Goal: Transaction & Acquisition: Purchase product/service

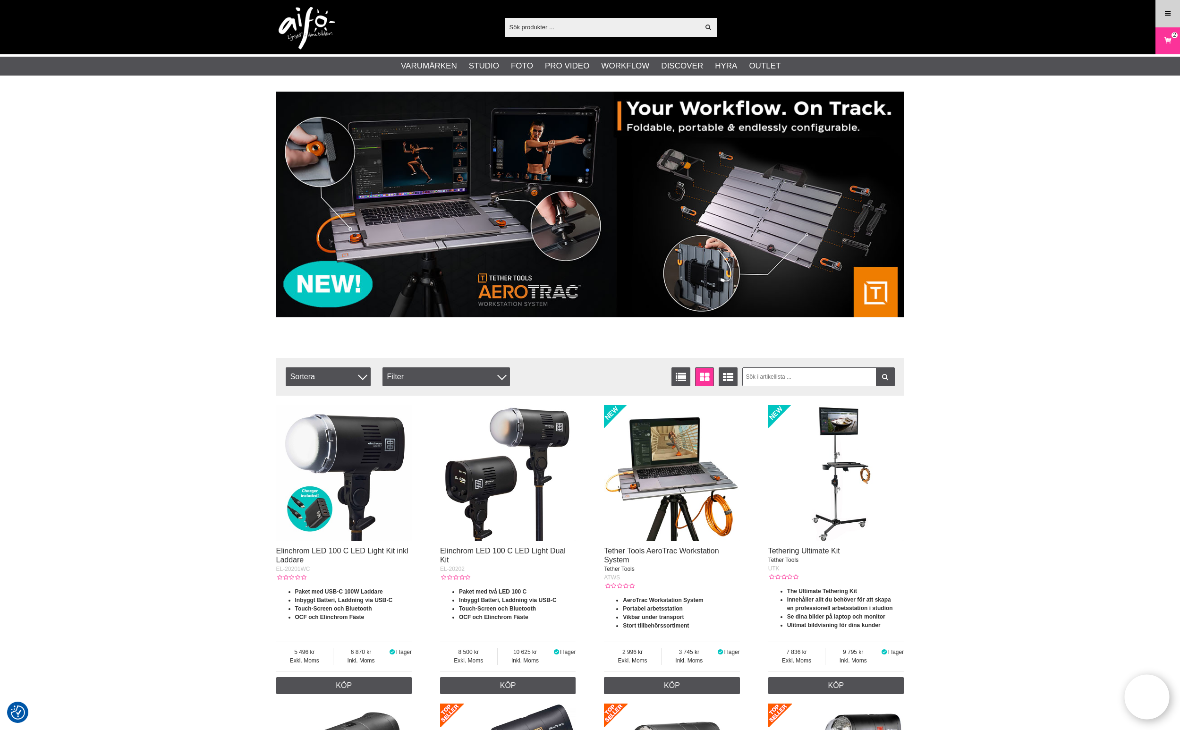
click at [1163, 15] on link "Meny" at bounding box center [1168, 13] width 24 height 22
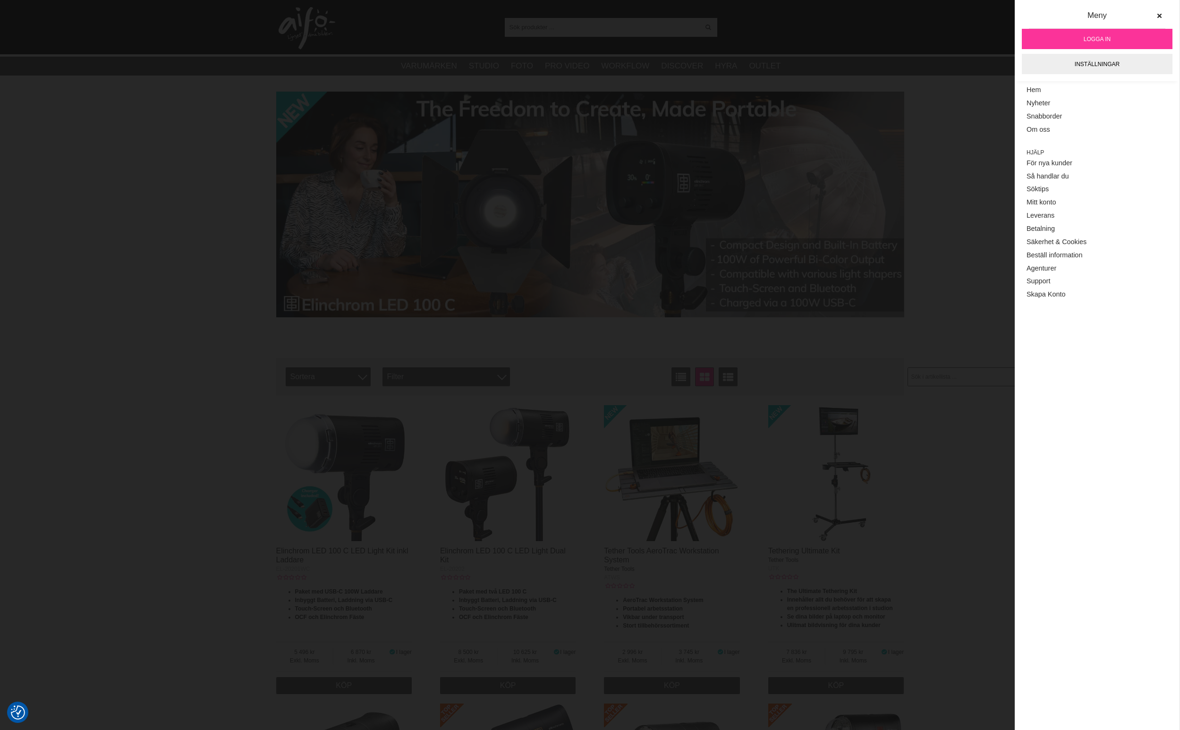
click at [1104, 40] on span "Logga in" at bounding box center [1097, 39] width 27 height 8
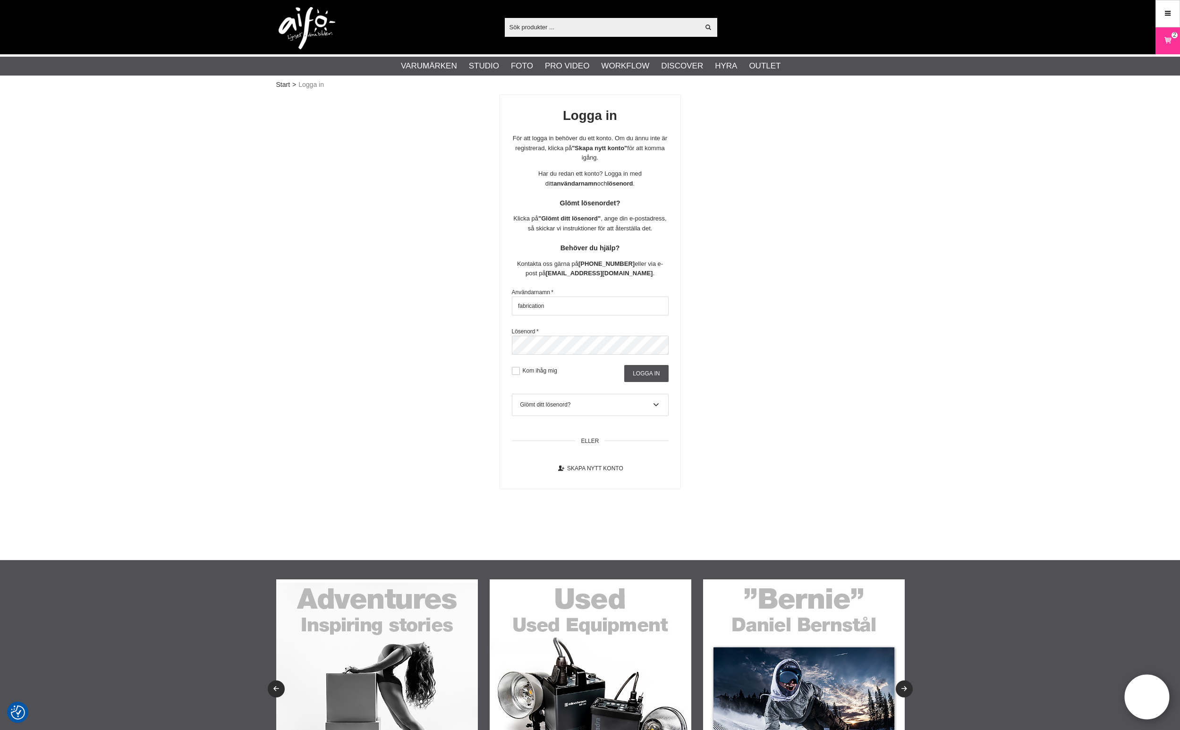
type input "fabrication"
drag, startPoint x: 1027, startPoint y: 229, endPoint x: 883, endPoint y: 357, distance: 192.6
click at [1027, 229] on div "Start > Logga in Logga in För att logga in behöver du ett konto. Om du ännu int…" at bounding box center [590, 326] width 1180 height 468
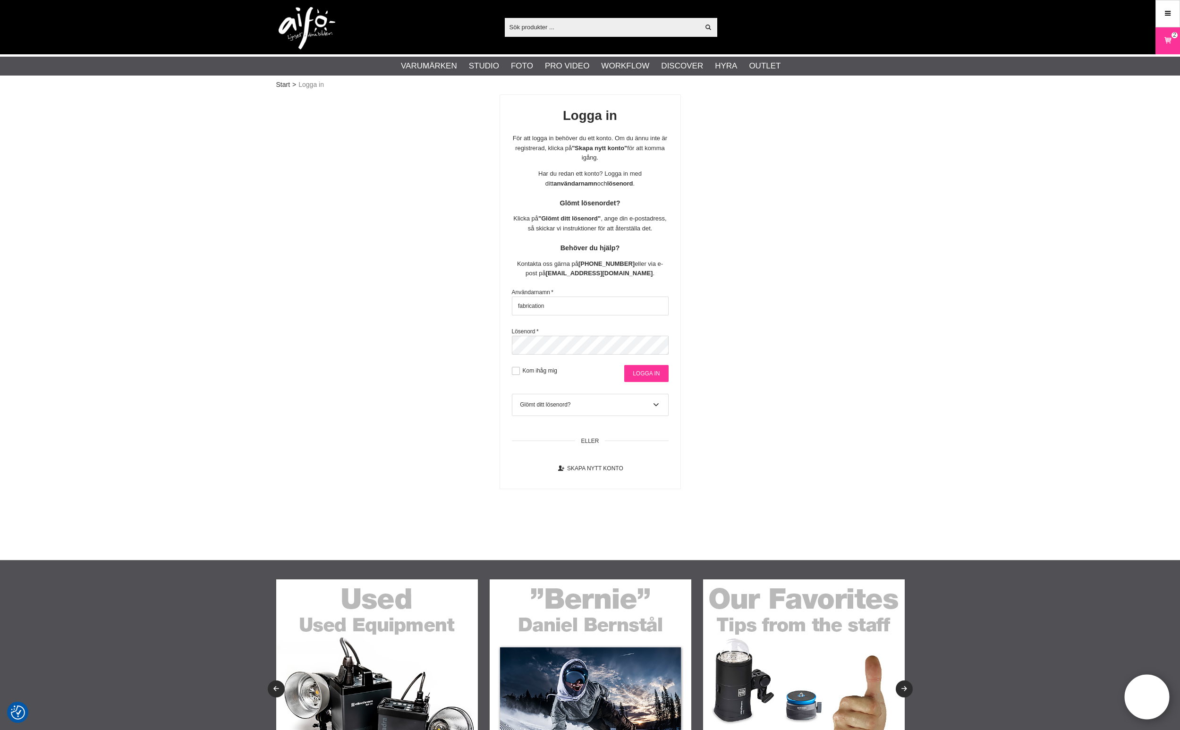
click at [645, 382] on input "Logga in" at bounding box center [646, 373] width 44 height 17
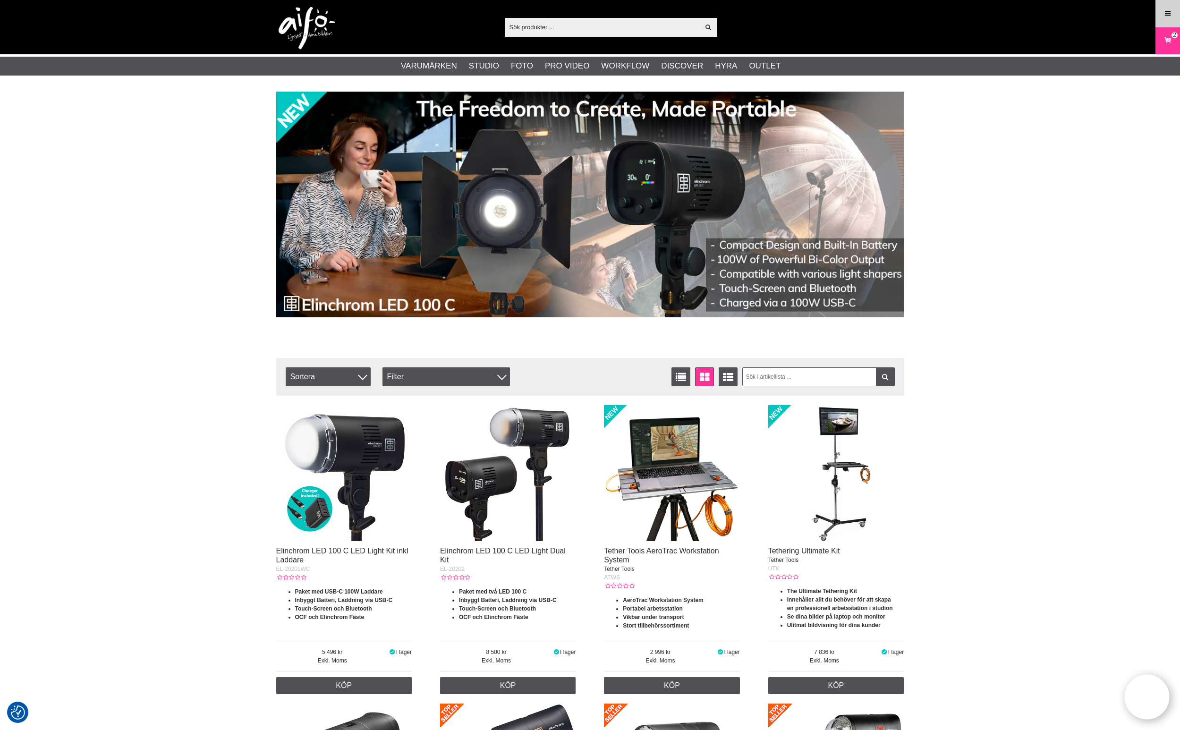
click at [1172, 15] on link "Meny" at bounding box center [1168, 13] width 24 height 22
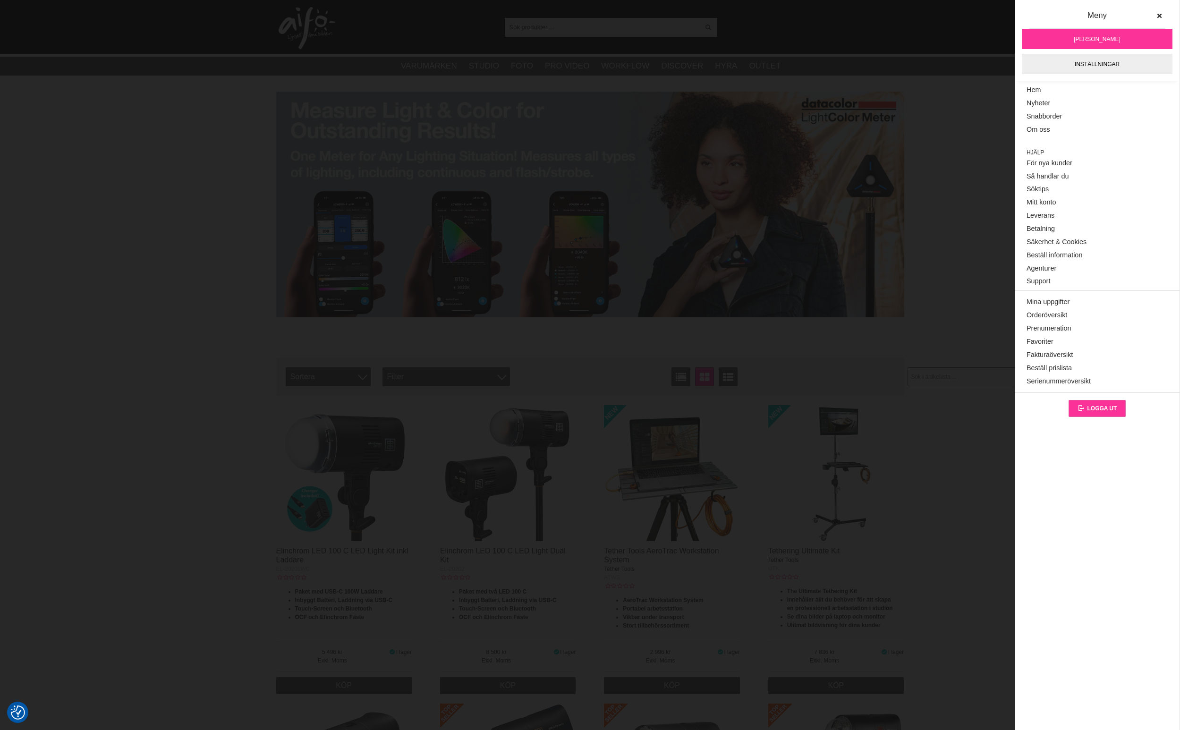
click at [1107, 408] on span "Logga ut" at bounding box center [1102, 408] width 30 height 7
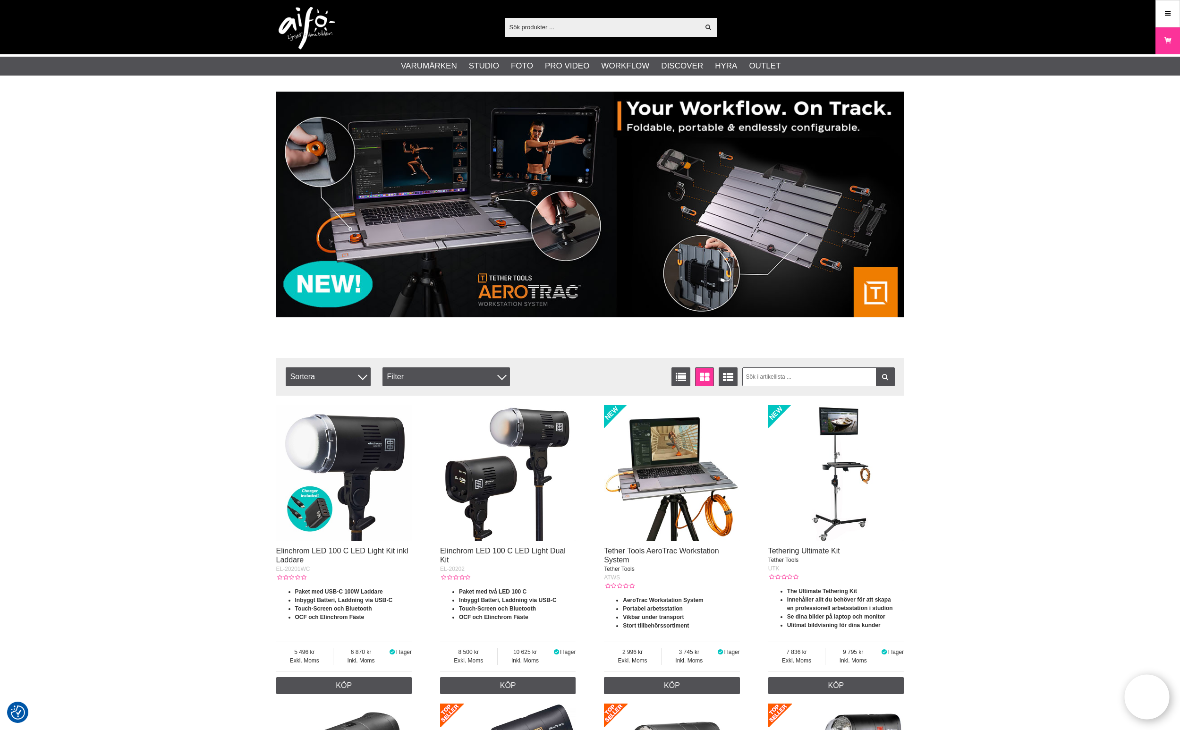
click at [1168, 16] on icon at bounding box center [1167, 13] width 8 height 10
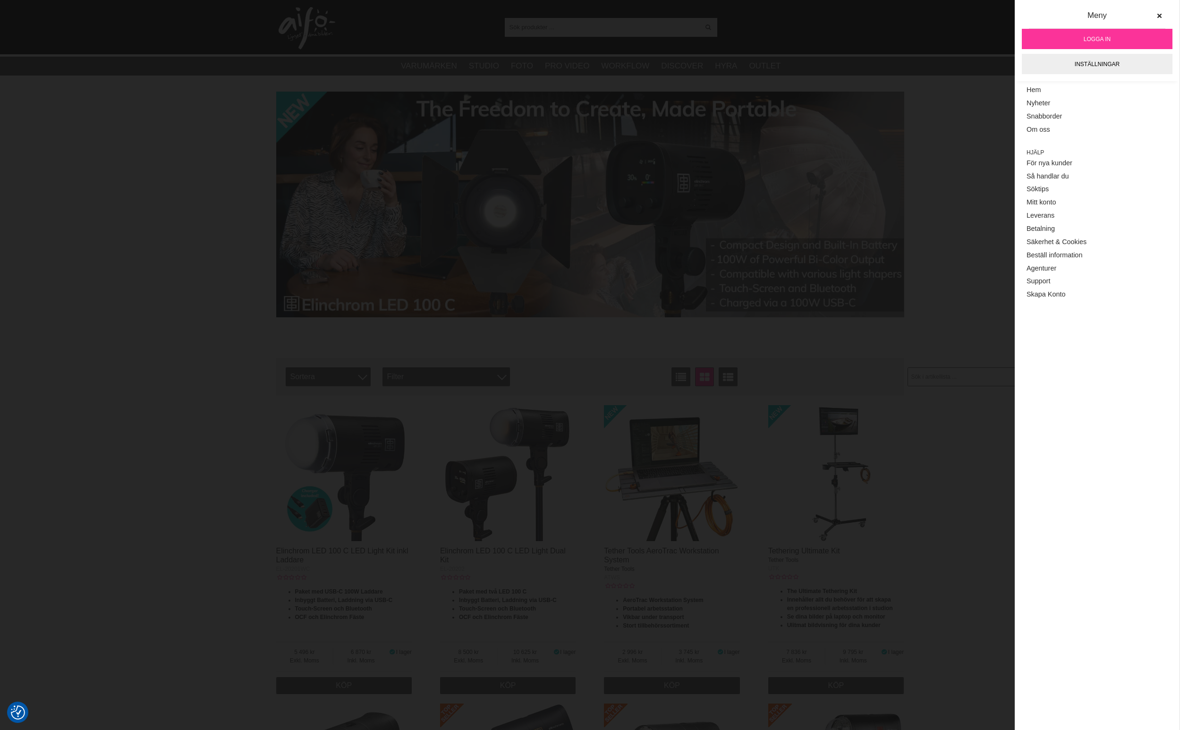
drag, startPoint x: 928, startPoint y: 38, endPoint x: 941, endPoint y: 39, distance: 12.4
click at [928, 38] on div "Visa alla Artiklar Kategorier av artiklar Din sökning på gav inga träffar. Var …" at bounding box center [590, 27] width 1180 height 54
click at [1161, 15] on icon at bounding box center [1159, 16] width 7 height 7
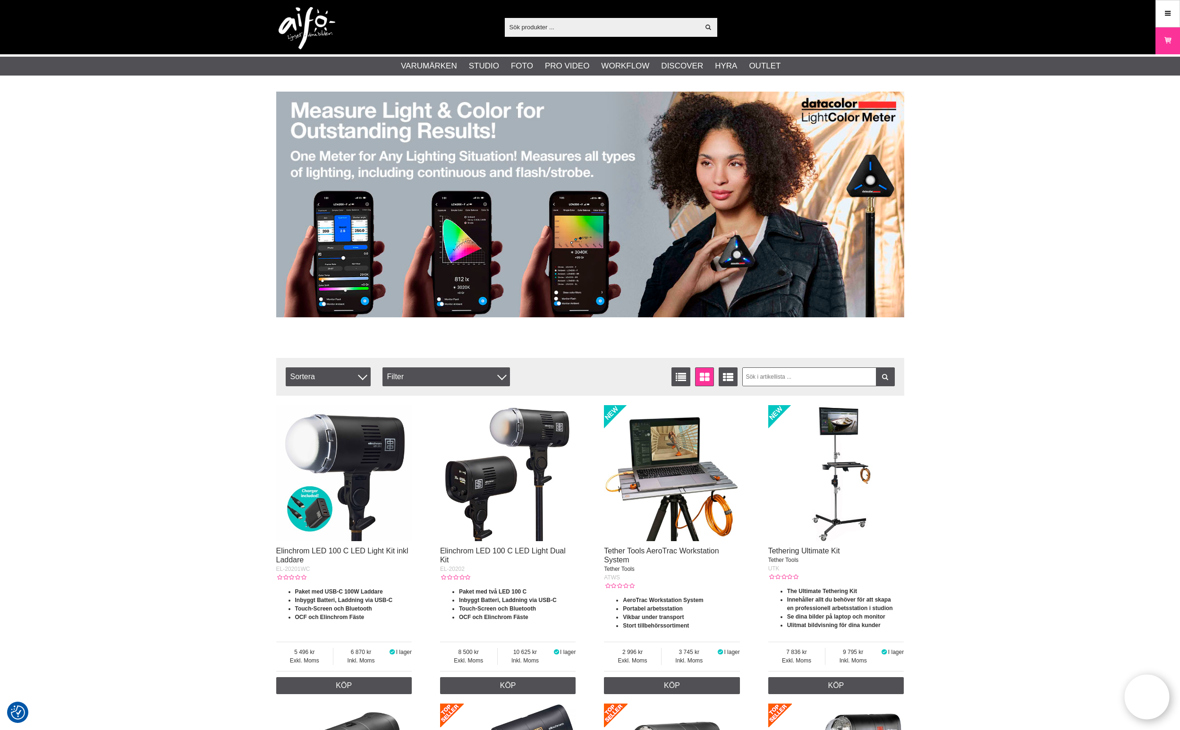
drag, startPoint x: 601, startPoint y: 27, endPoint x: 545, endPoint y: 8, distance: 58.4
click at [600, 27] on input "text" at bounding box center [602, 27] width 195 height 14
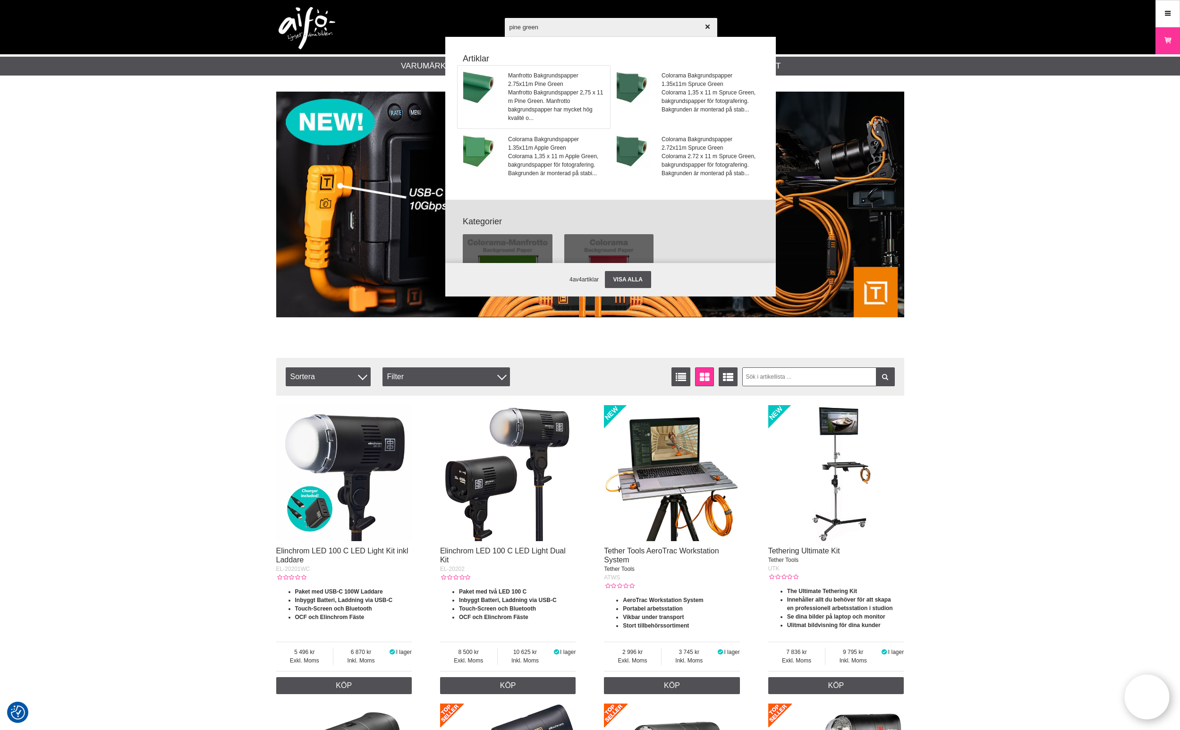
type input "pine green"
click at [552, 86] on span "Manfrotto Bakgrundspapper 2.75x11m Pine Green" at bounding box center [556, 79] width 96 height 17
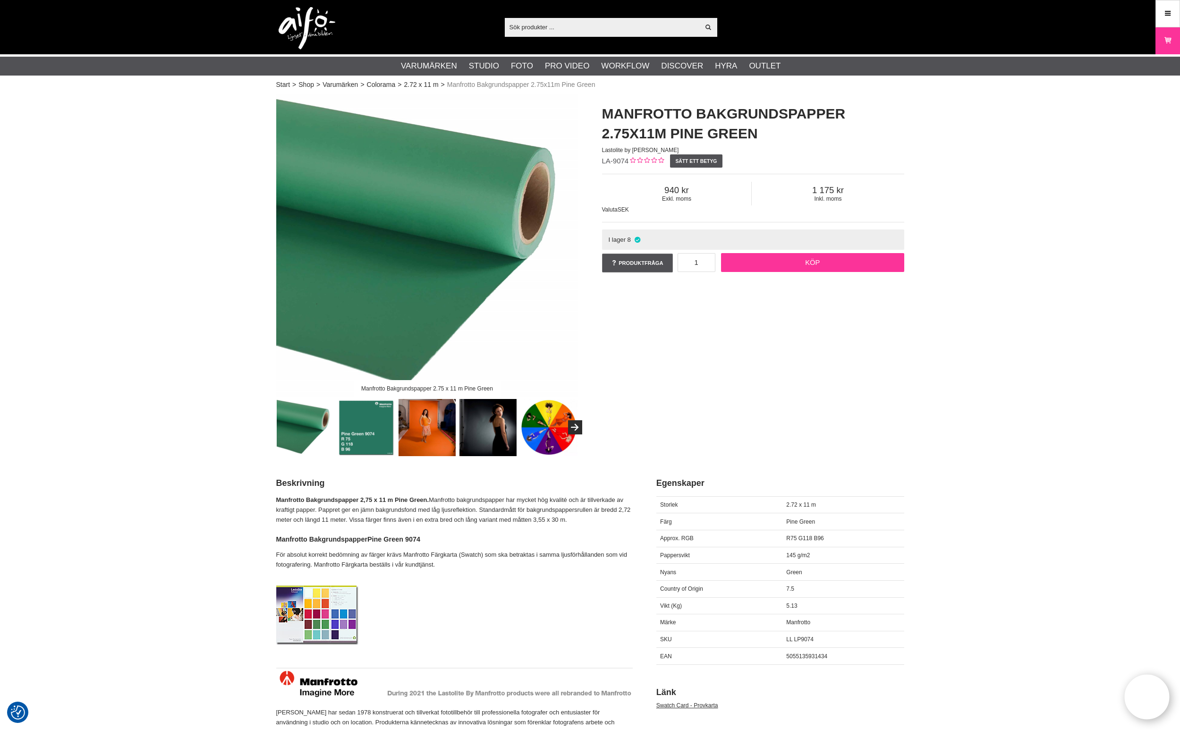
click at [800, 265] on link "Köp" at bounding box center [812, 262] width 183 height 19
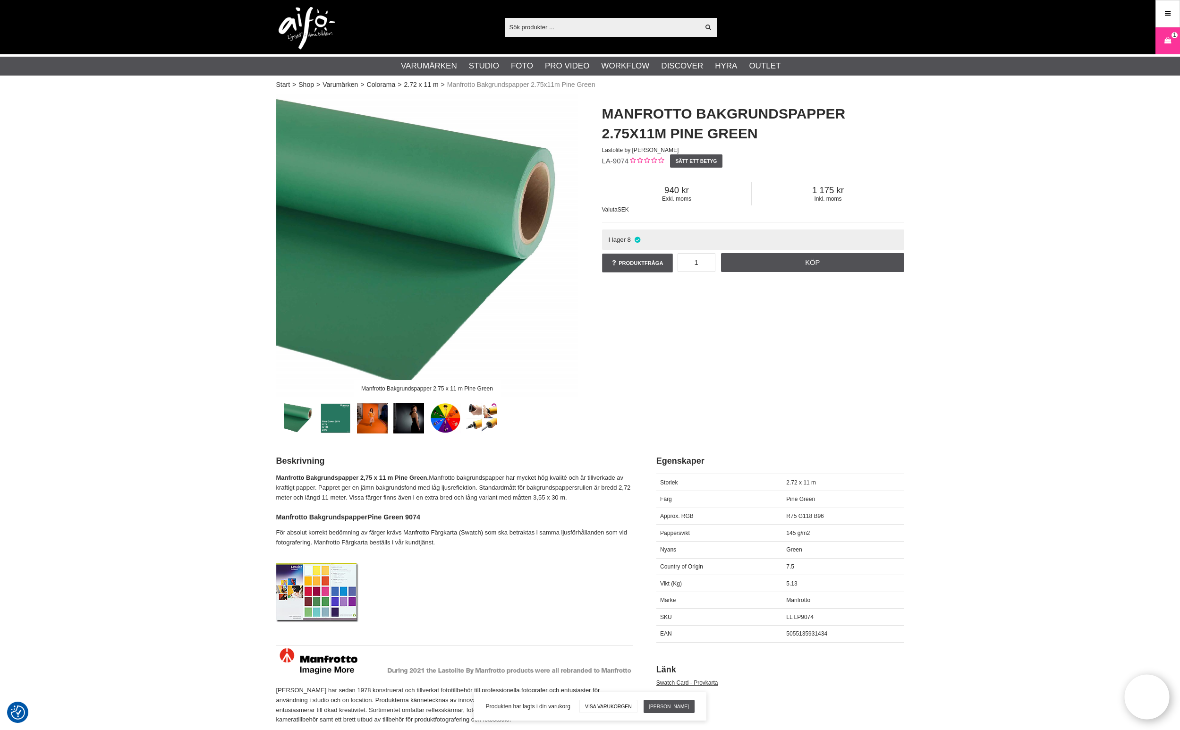
click at [553, 29] on input "text" at bounding box center [602, 27] width 195 height 14
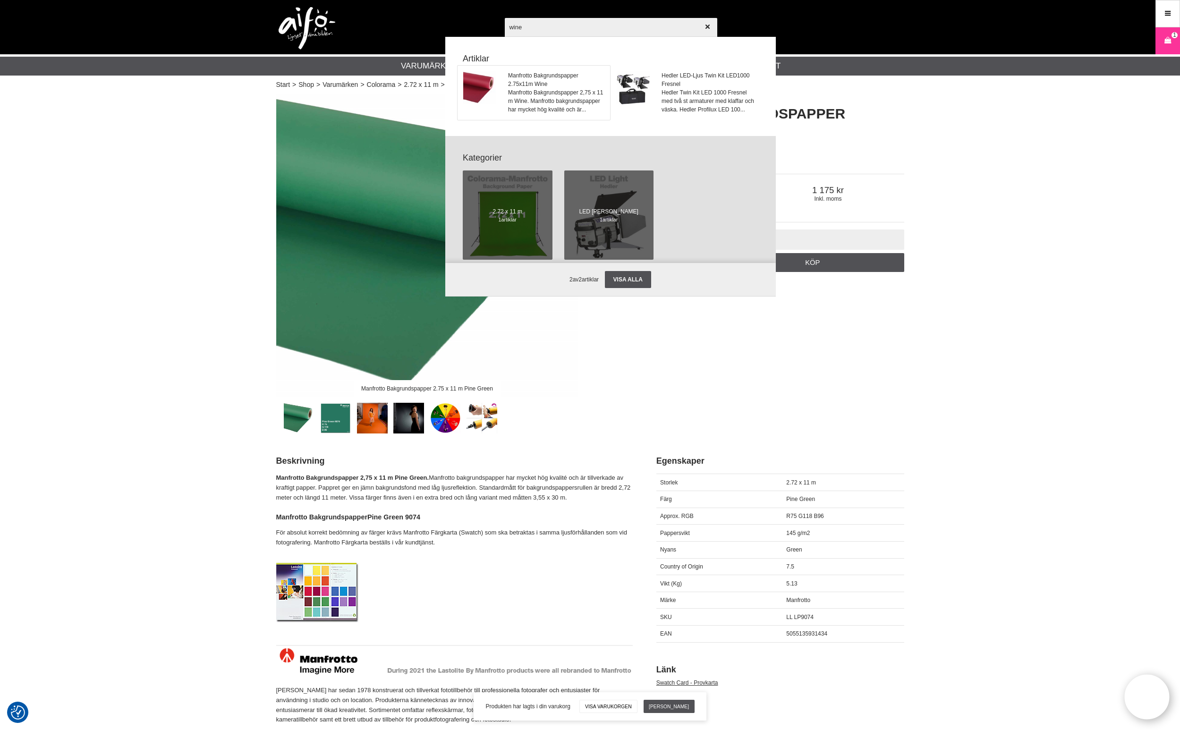
type input "wine"
click at [518, 86] on span "Manfrotto Bakgrundspapper 2.75x11m Wine" at bounding box center [556, 79] width 96 height 17
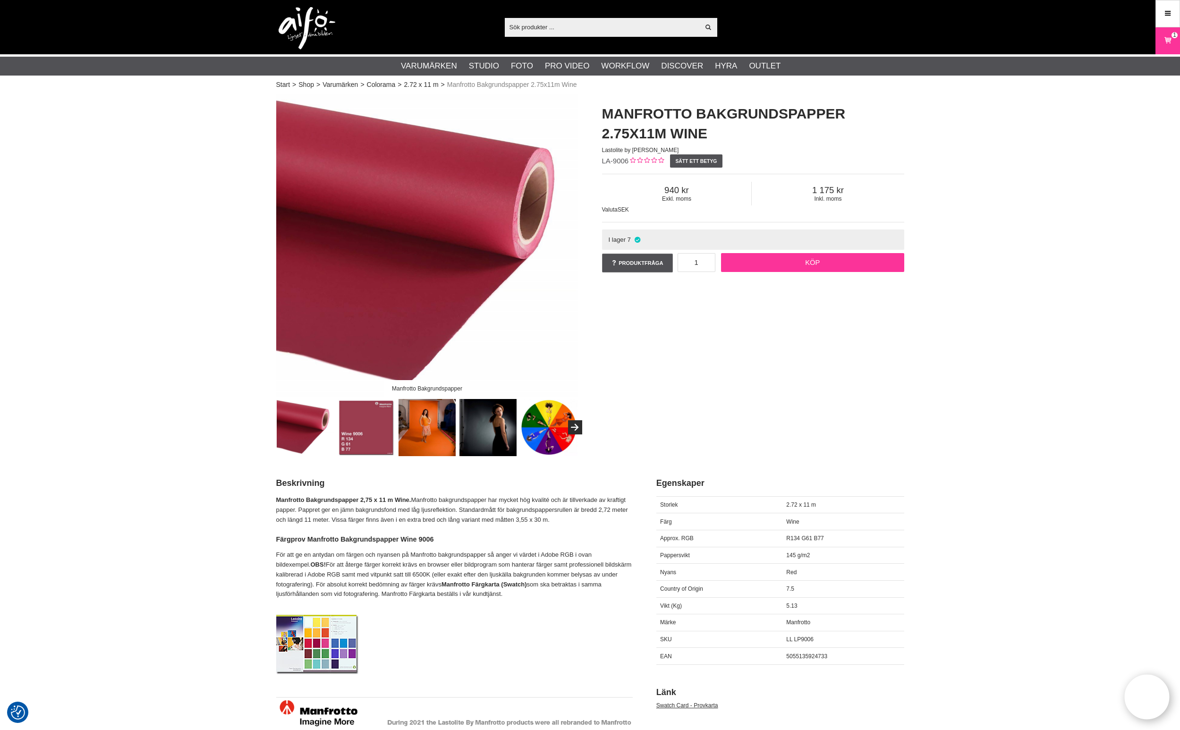
click at [790, 265] on link "Köp" at bounding box center [812, 262] width 183 height 19
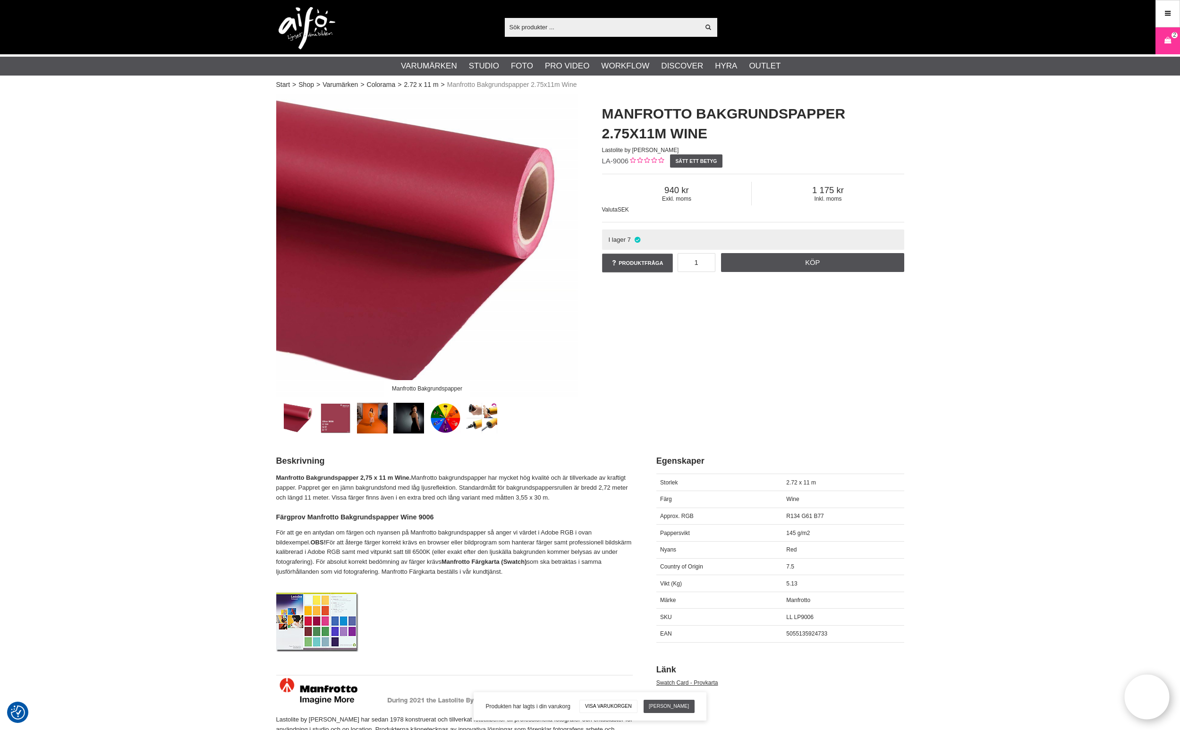
click at [1162, 42] on link "Varukorg 2" at bounding box center [1168, 41] width 24 height 22
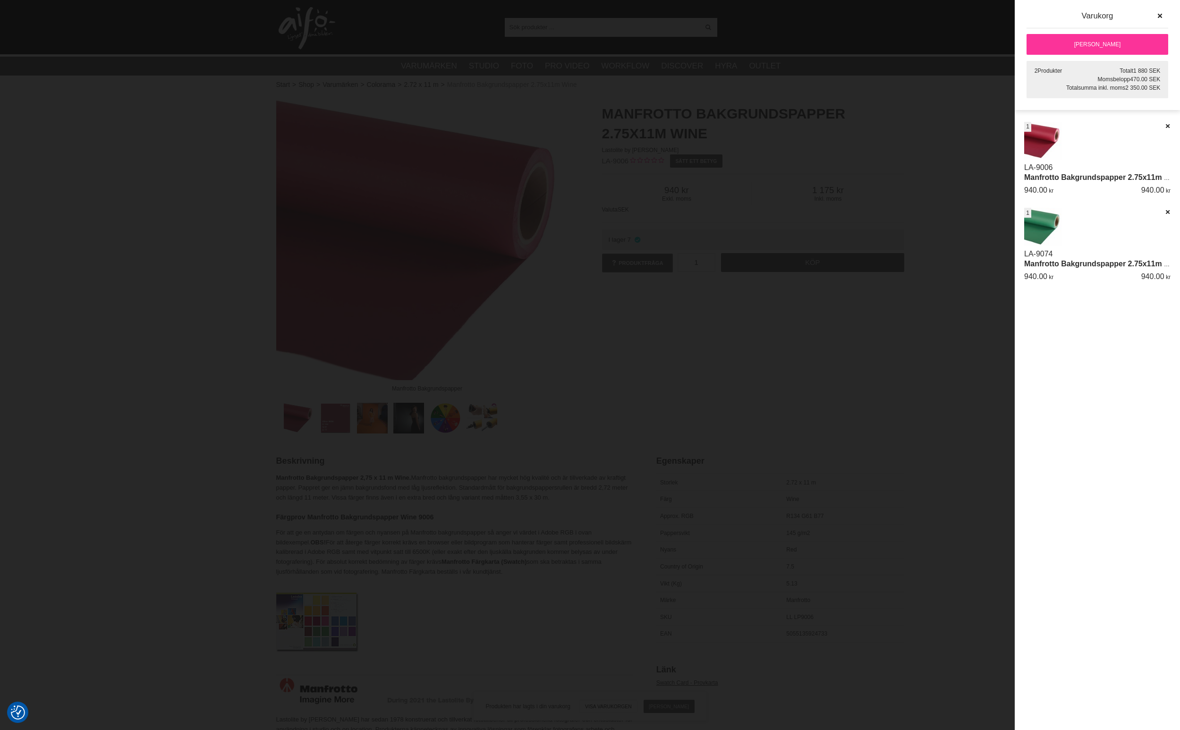
click at [1104, 40] on link "[PERSON_NAME]" at bounding box center [1098, 44] width 142 height 21
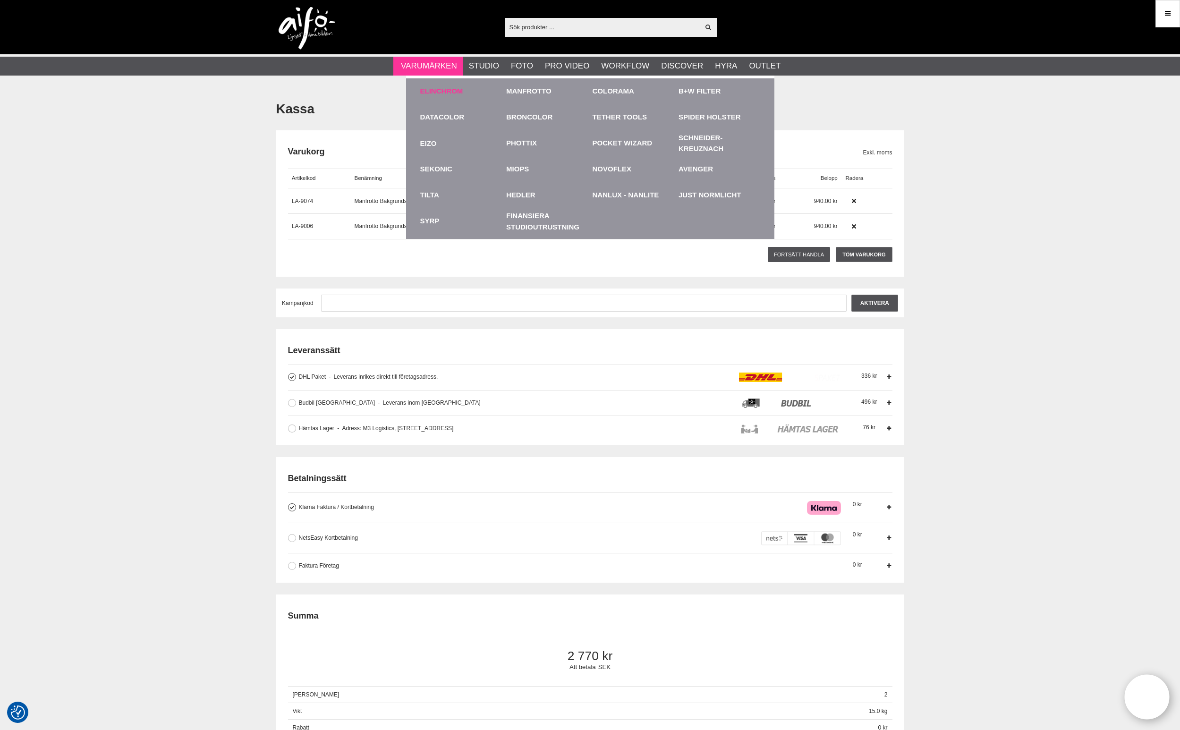
click at [456, 92] on link "Elinchrom" at bounding box center [441, 91] width 43 height 11
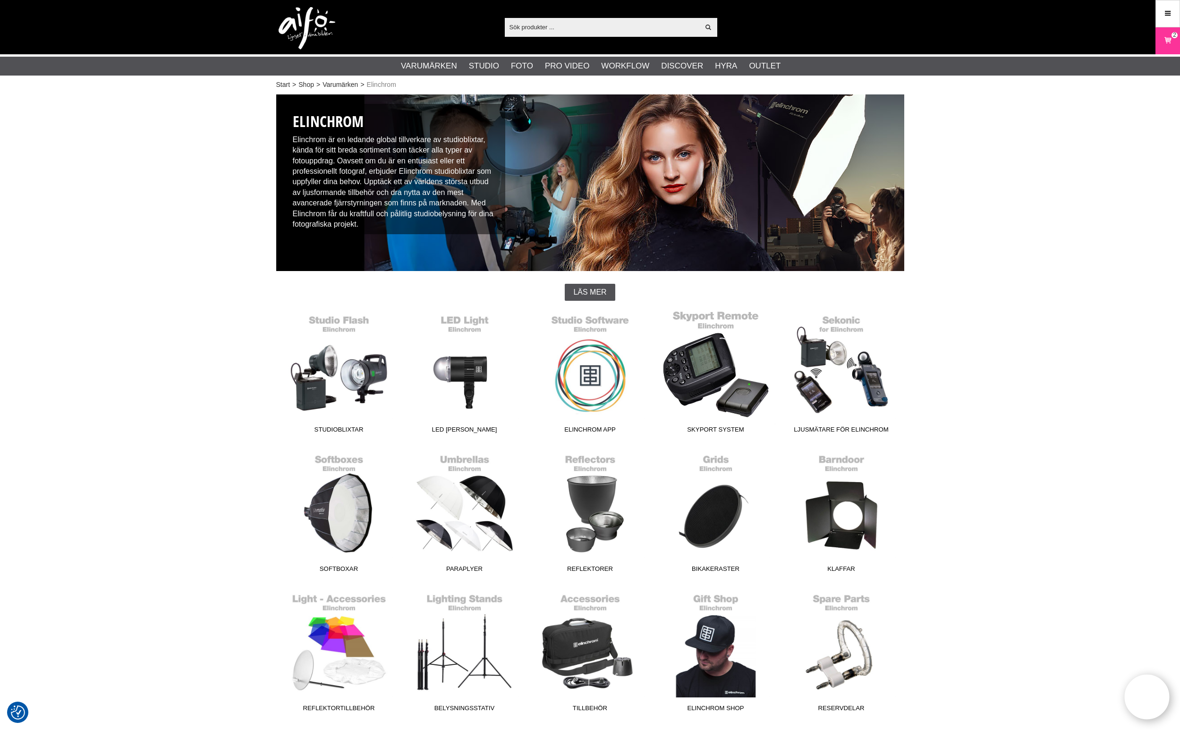
click at [710, 374] on link "Skyport System" at bounding box center [716, 373] width 126 height 127
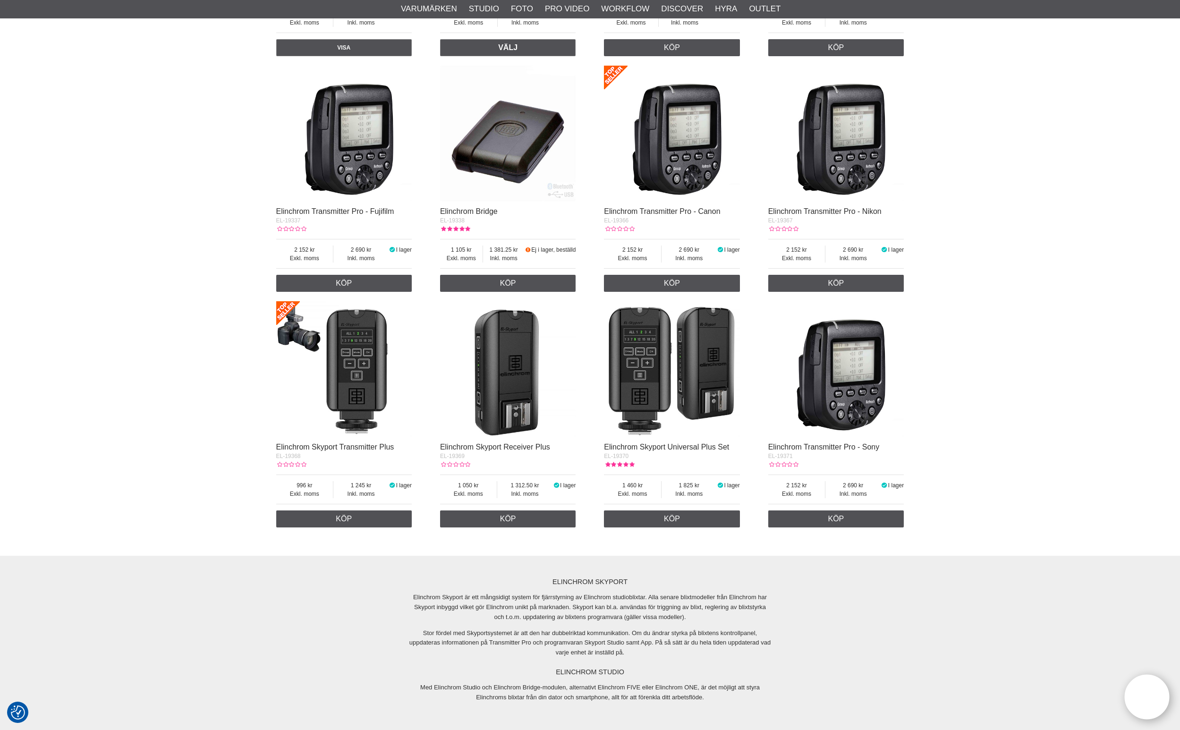
scroll to position [607, 0]
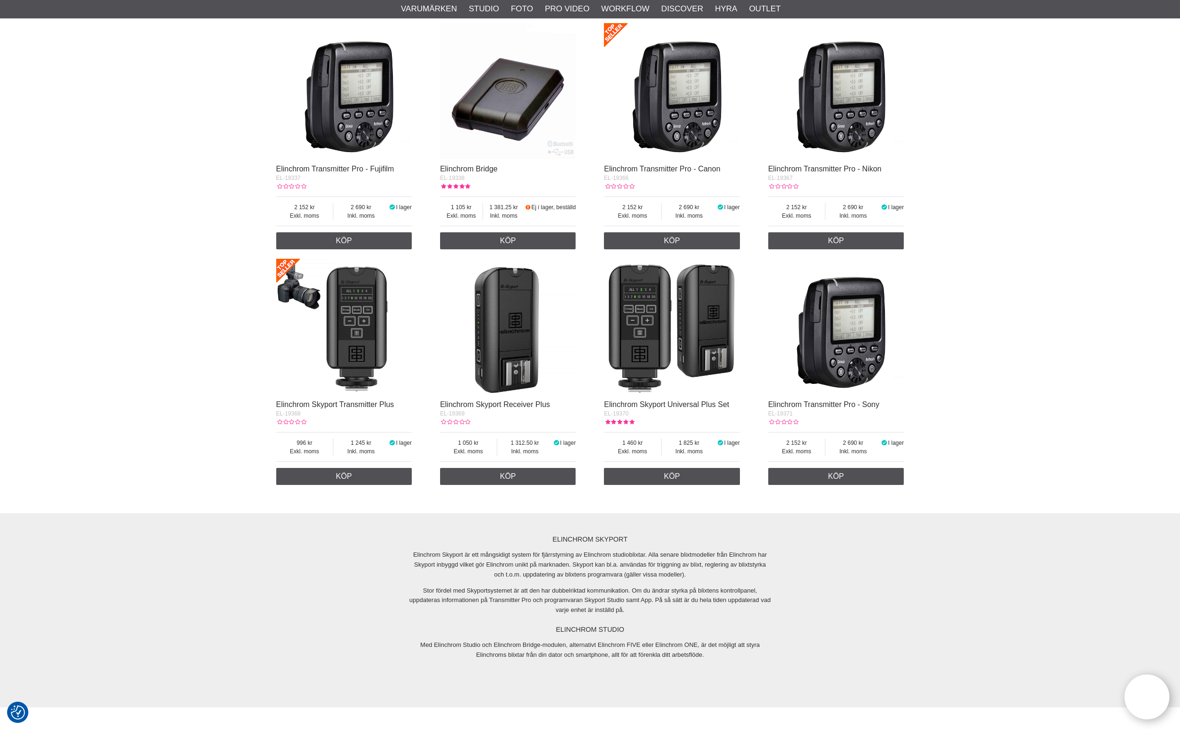
click at [352, 340] on img at bounding box center [344, 327] width 136 height 136
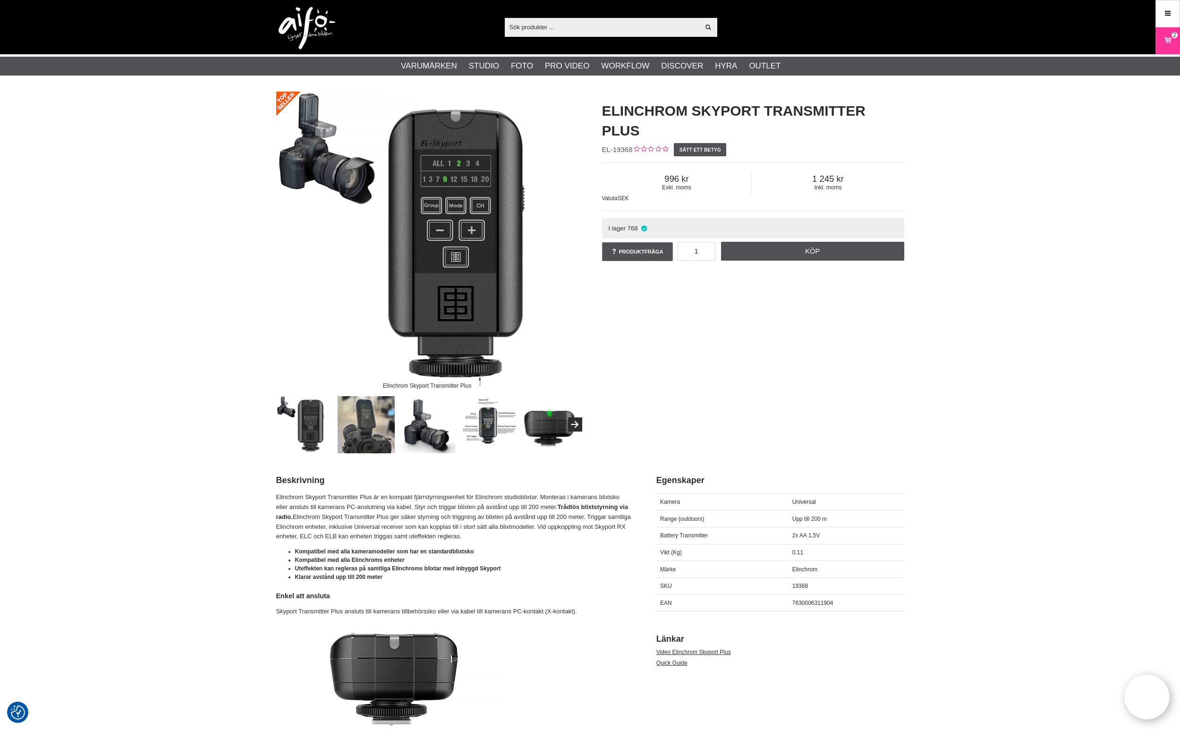
click at [293, 267] on img at bounding box center [427, 243] width 302 height 302
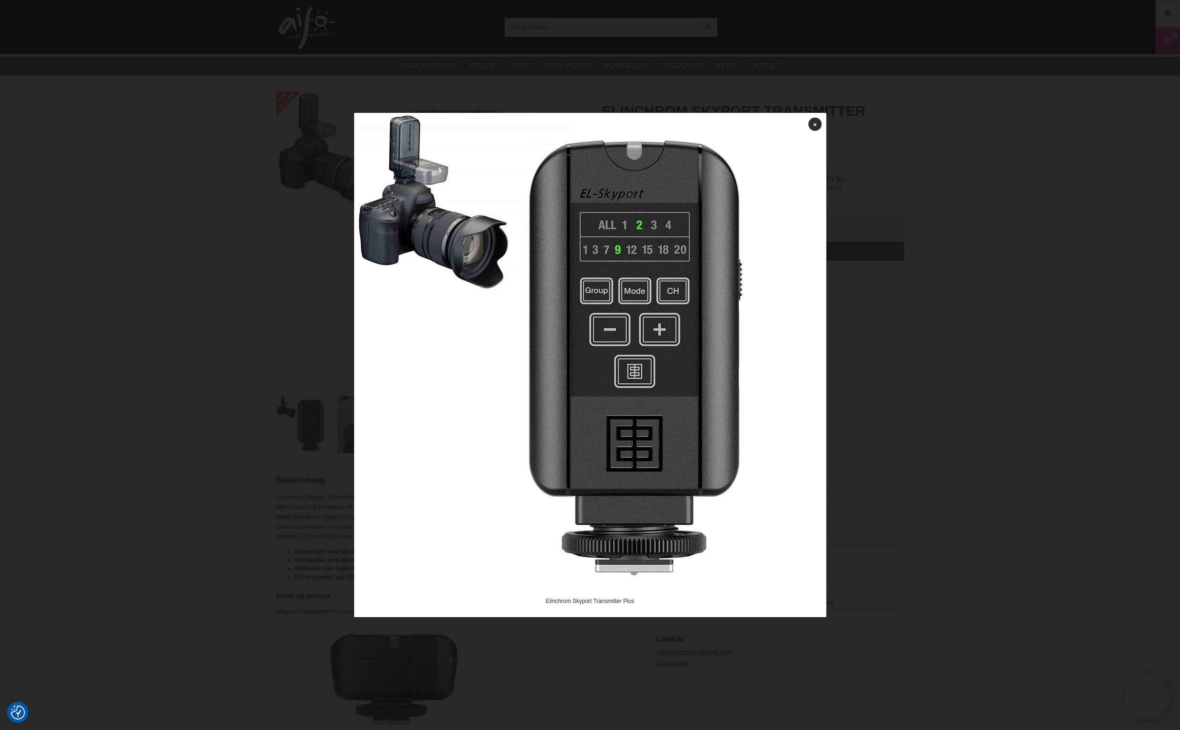
click at [199, 278] on div at bounding box center [590, 365] width 1180 height 730
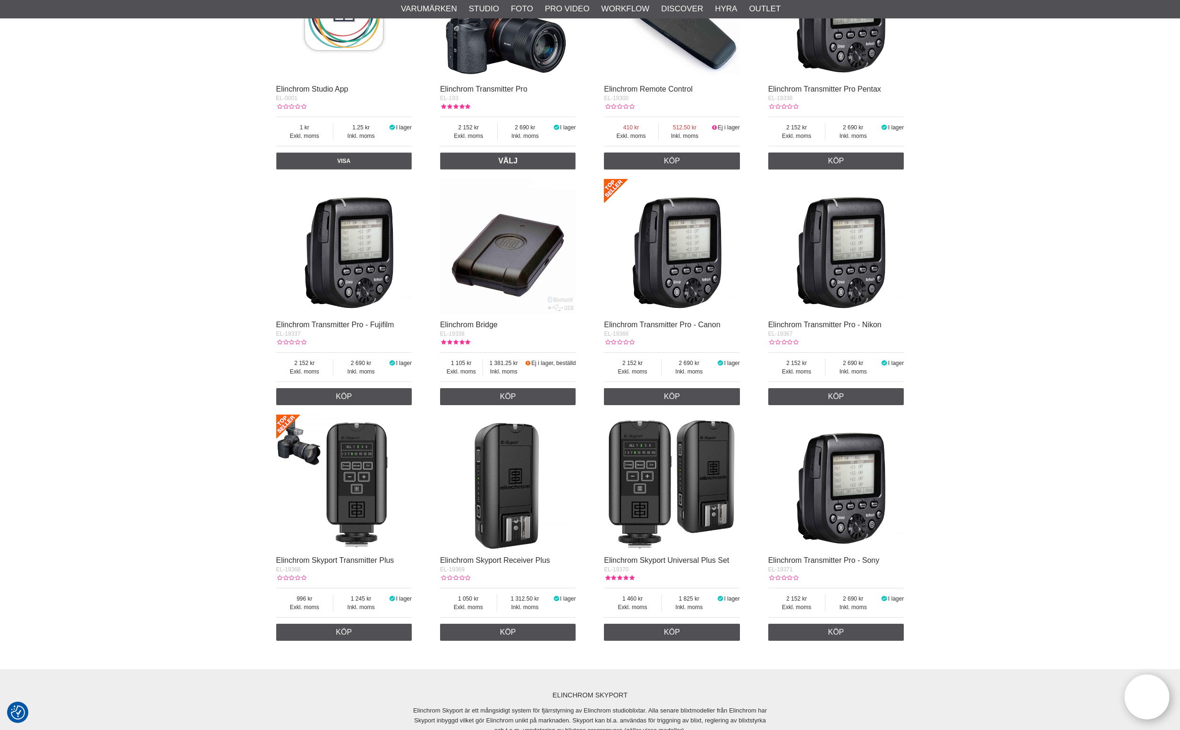
scroll to position [413, 0]
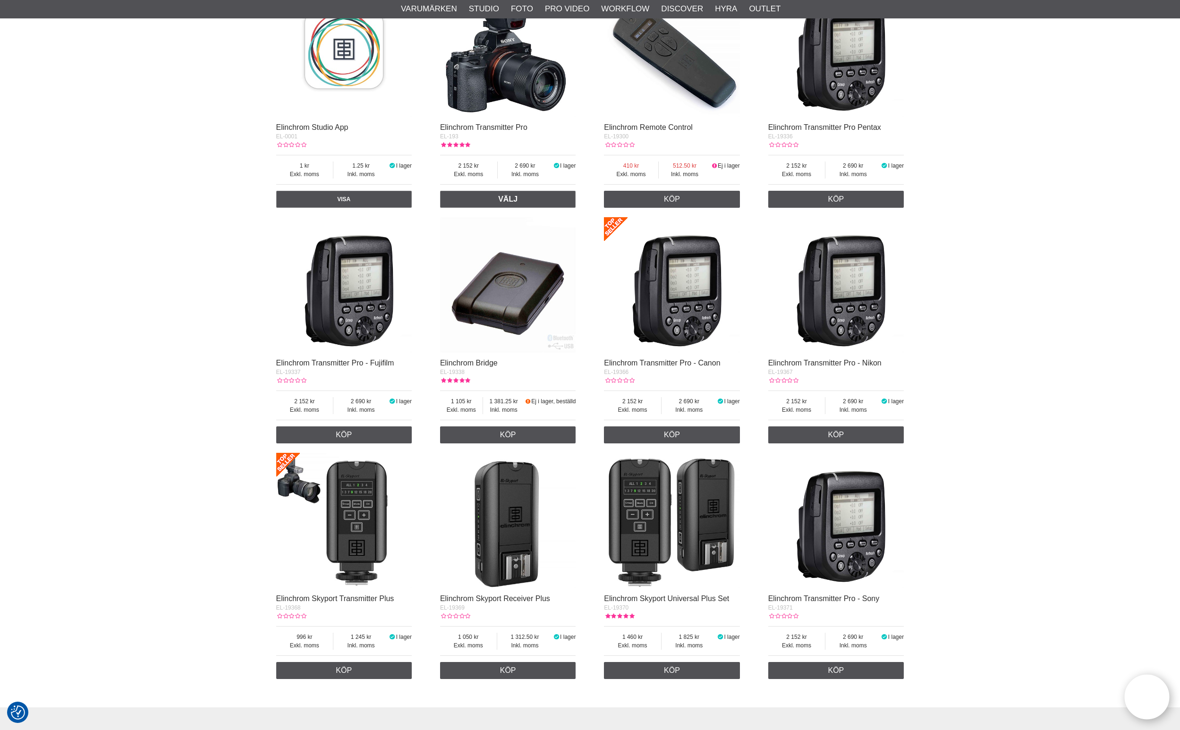
click at [324, 286] on img at bounding box center [344, 285] width 136 height 136
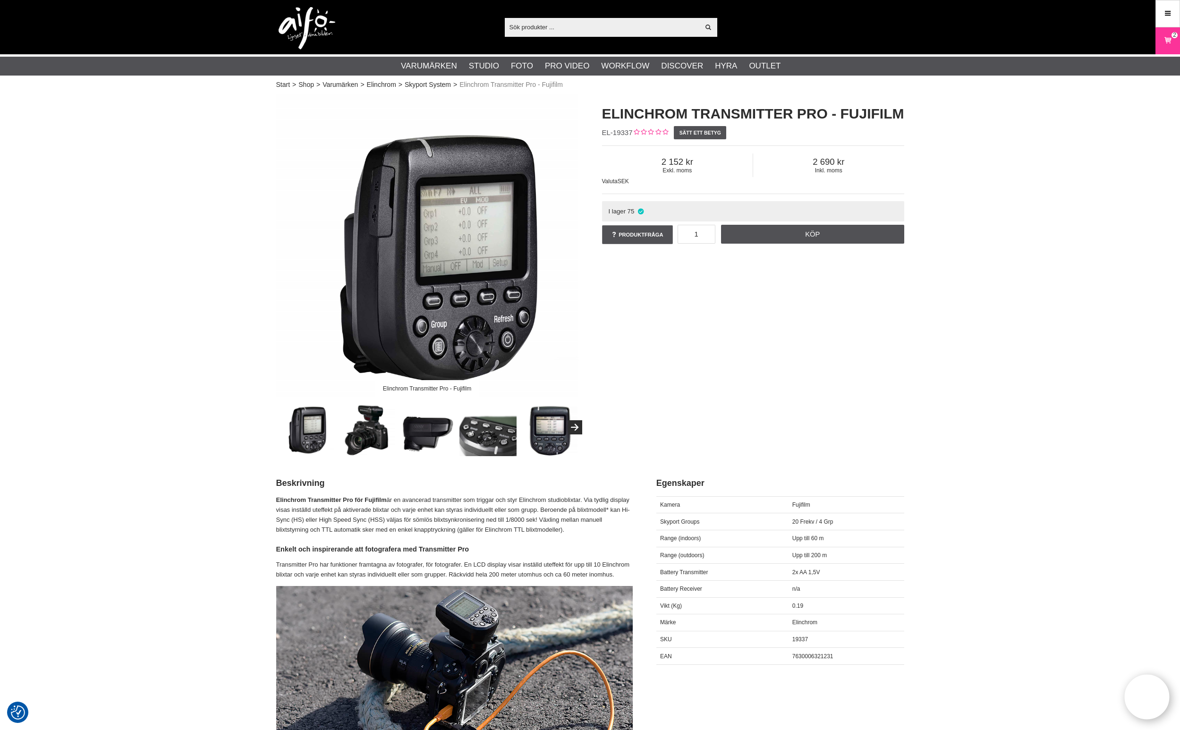
scroll to position [5, 0]
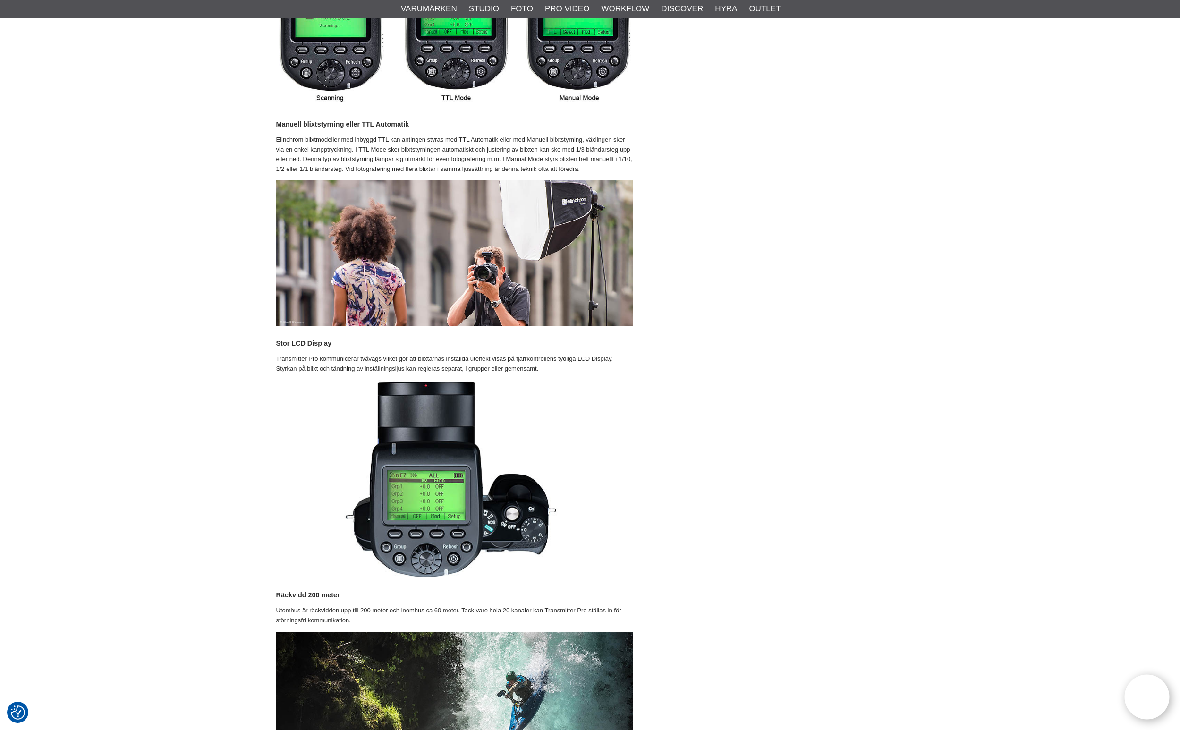
scroll to position [846, 0]
